Goal: Task Accomplishment & Management: Use online tool/utility

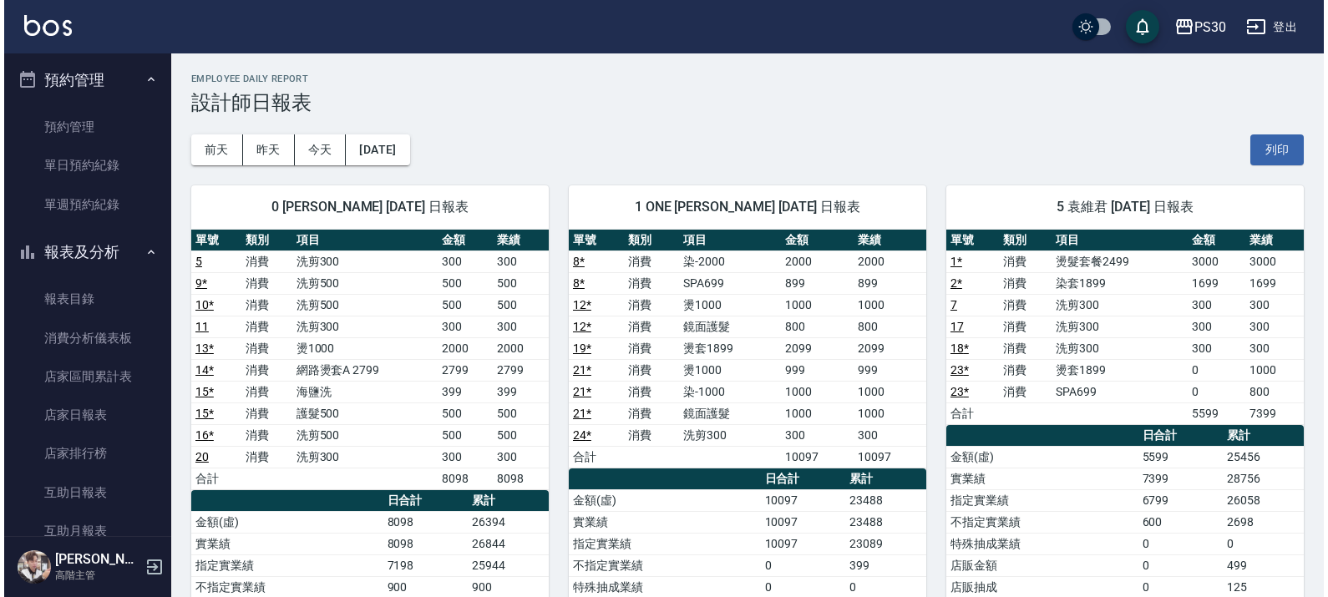
scroll to position [209, 0]
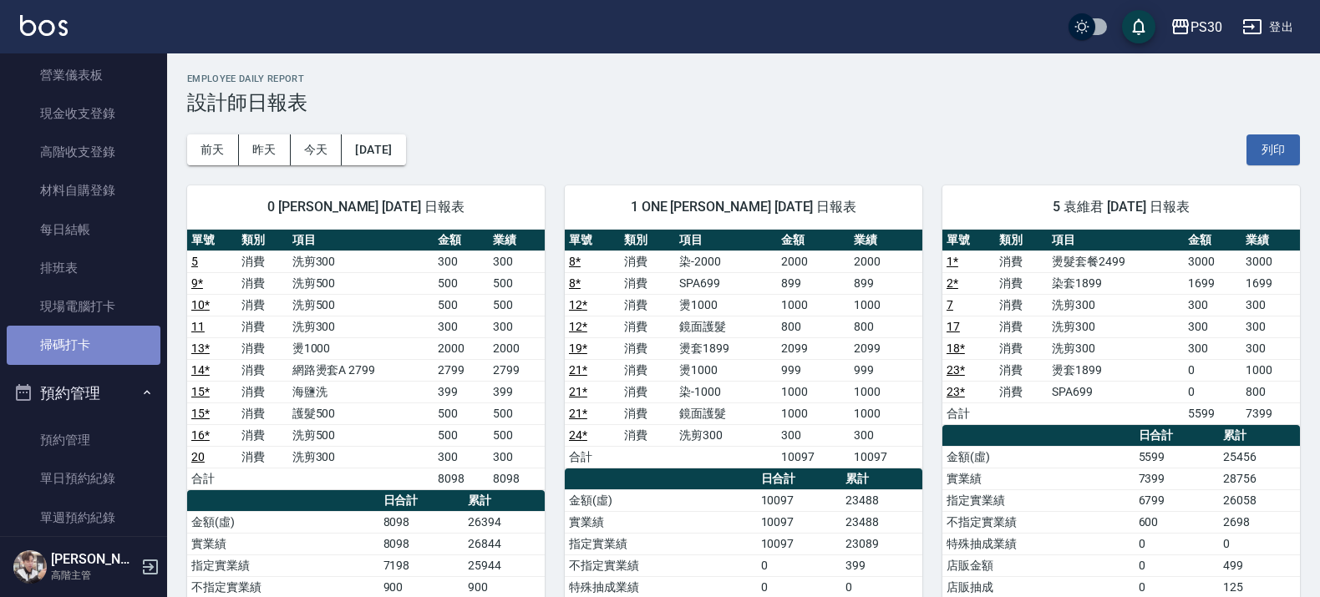
click at [84, 335] on link "掃碼打卡" at bounding box center [84, 345] width 154 height 38
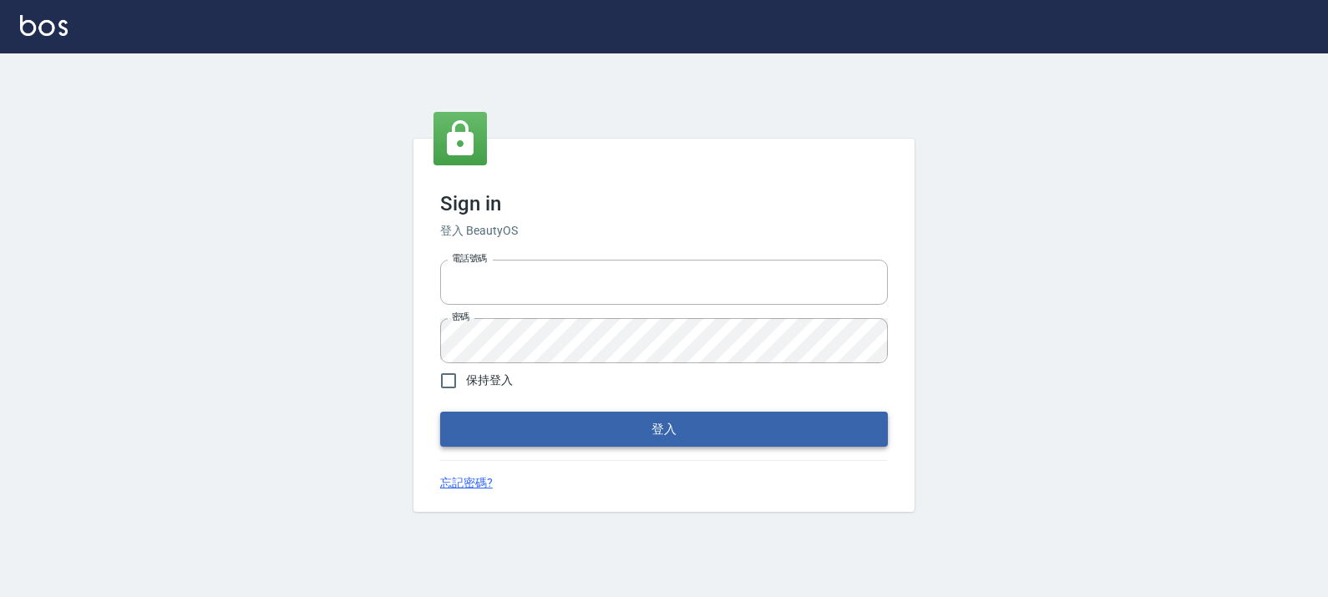
type input "0972392966"
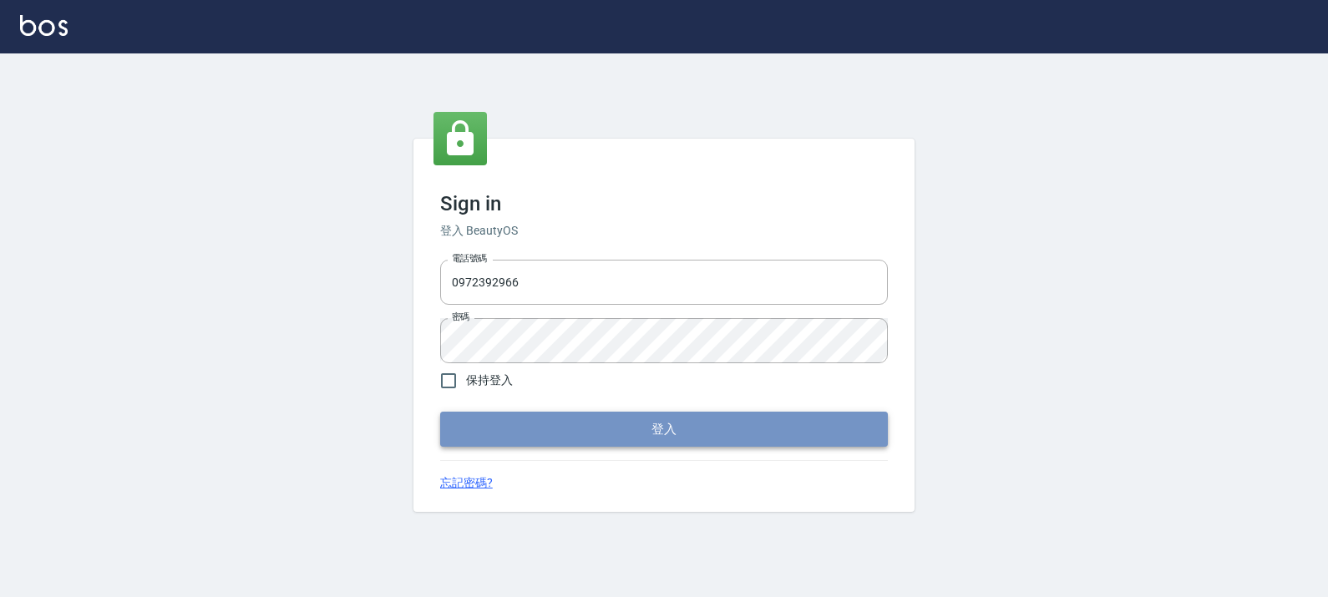
click at [554, 423] on button "登入" at bounding box center [664, 429] width 448 height 35
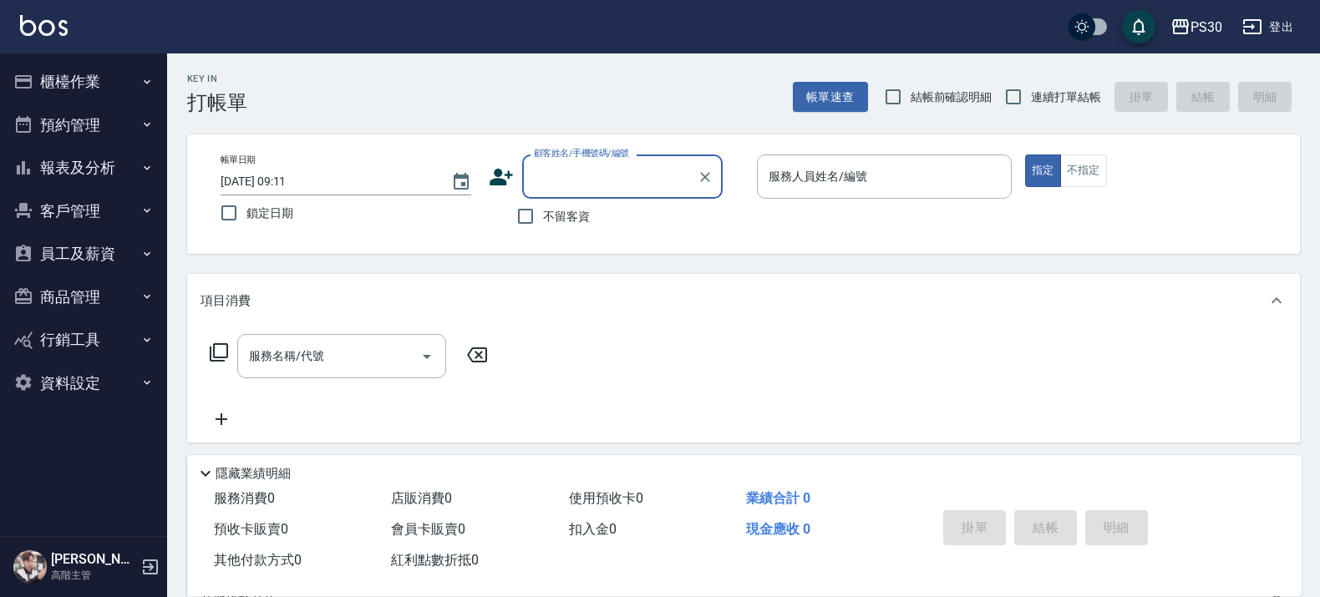
click at [47, 93] on button "櫃檯作業" at bounding box center [84, 81] width 154 height 43
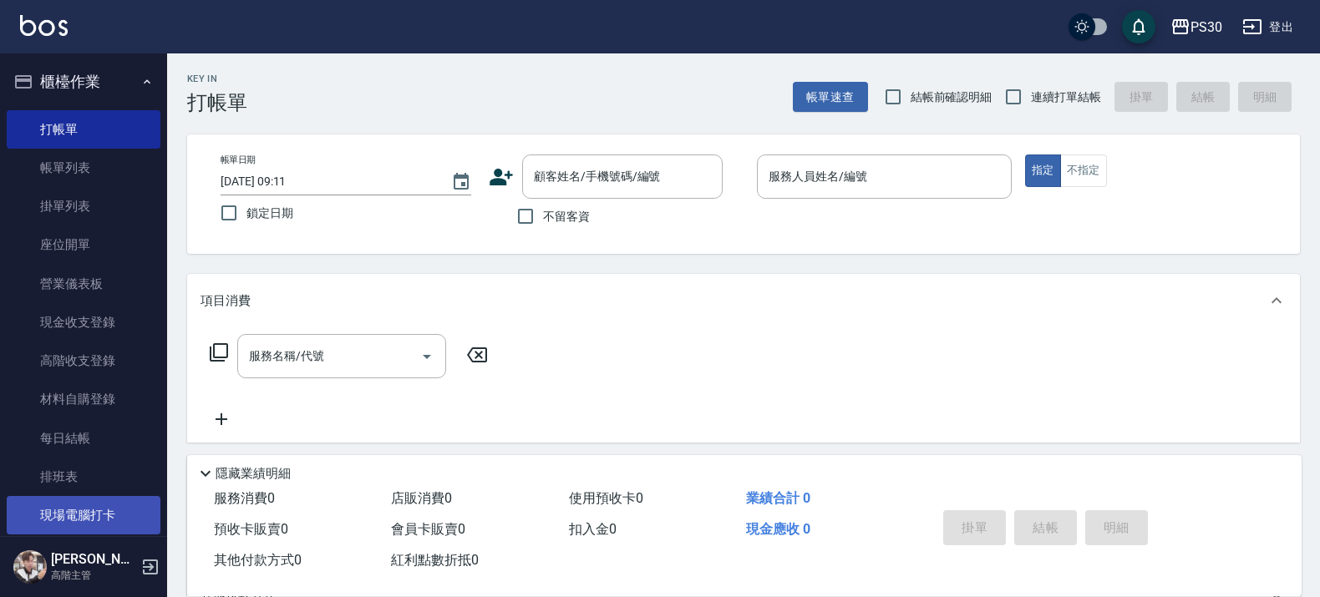
scroll to position [104, 0]
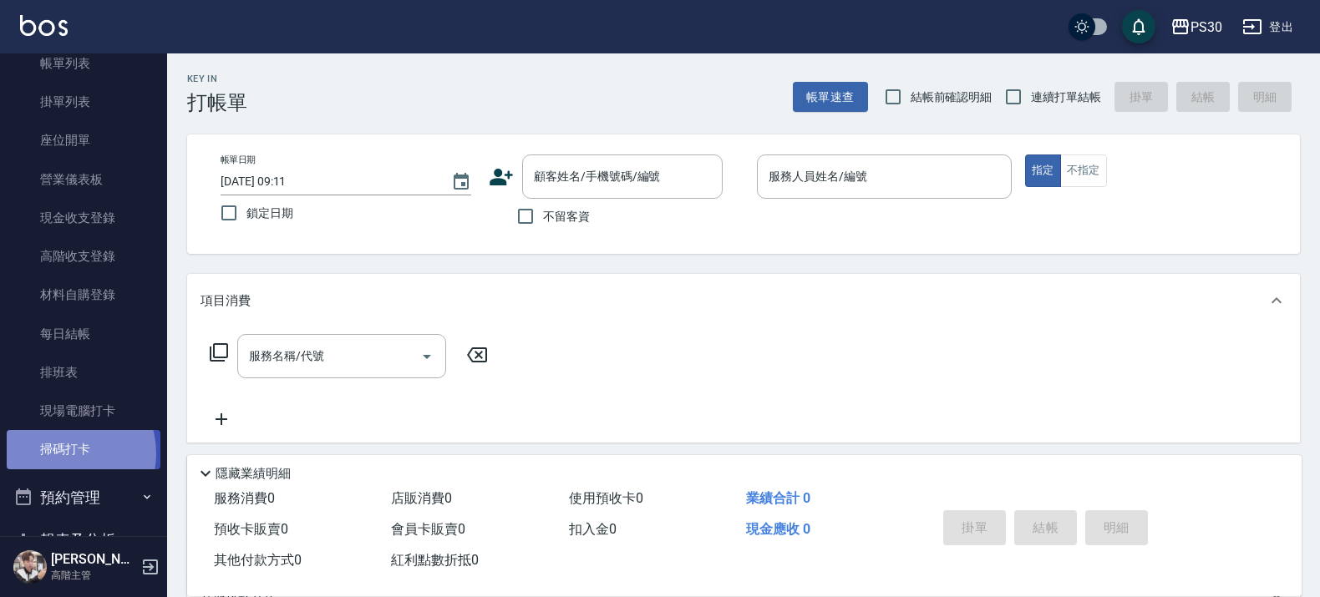
click at [65, 454] on link "掃碼打卡" at bounding box center [84, 449] width 154 height 38
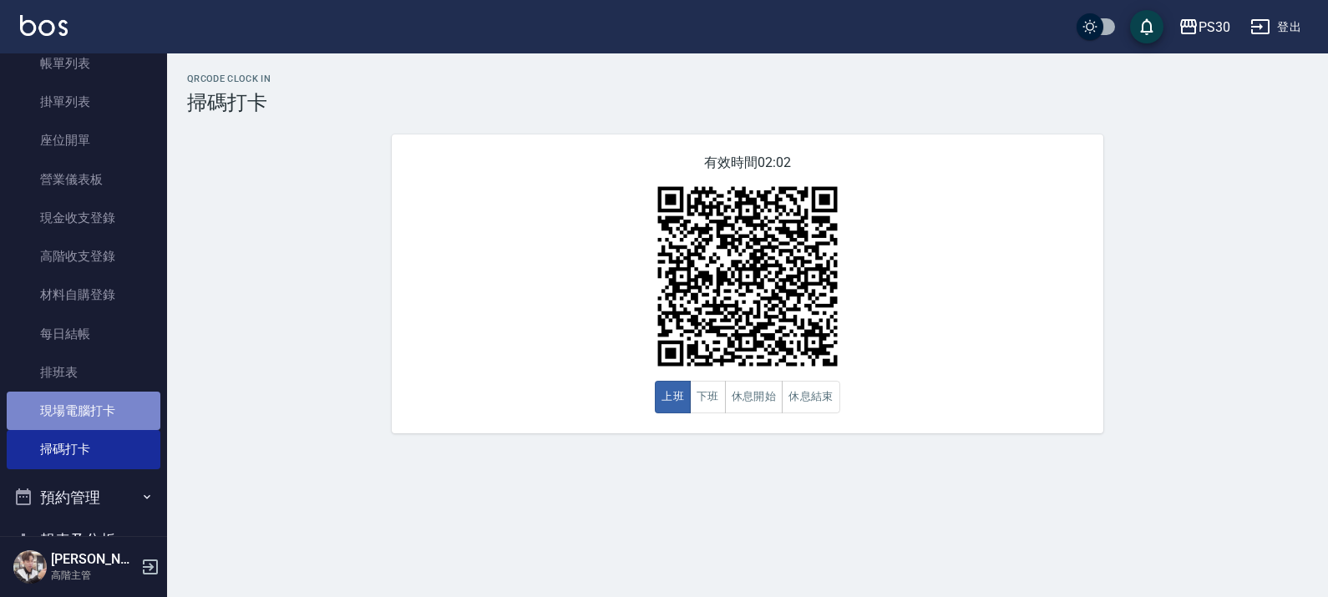
click at [89, 415] on link "現場電腦打卡" at bounding box center [84, 411] width 154 height 38
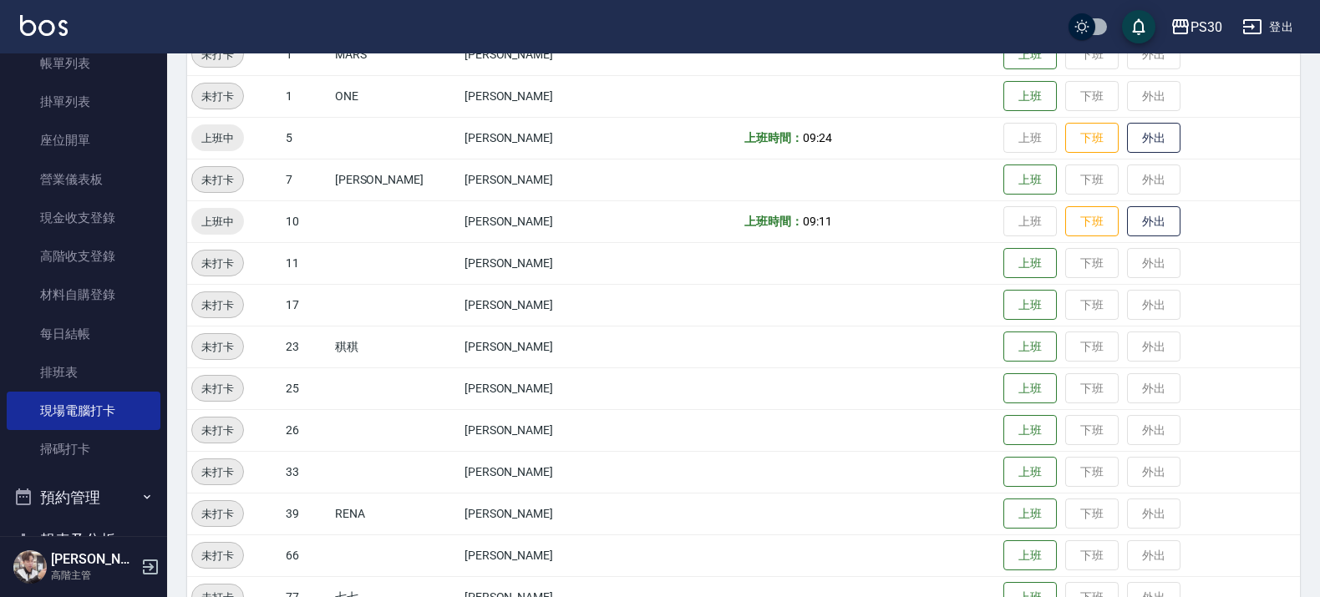
scroll to position [313, 0]
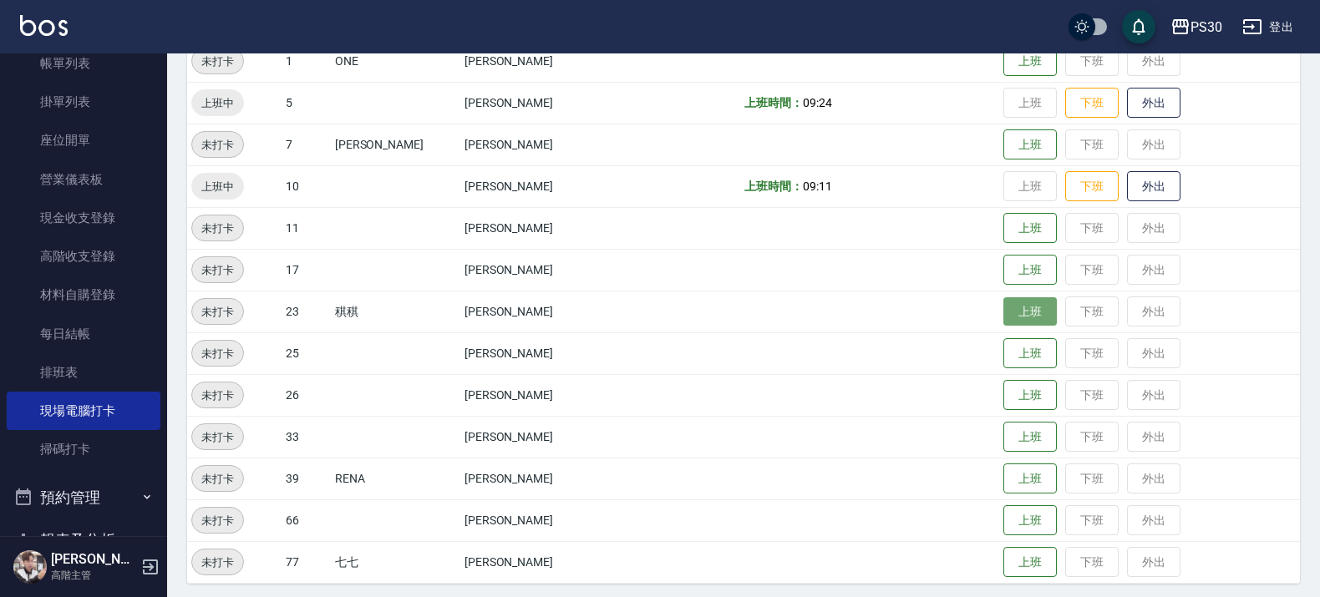
click at [1013, 322] on button "上班" at bounding box center [1029, 311] width 53 height 29
